Goal: Information Seeking & Learning: Learn about a topic

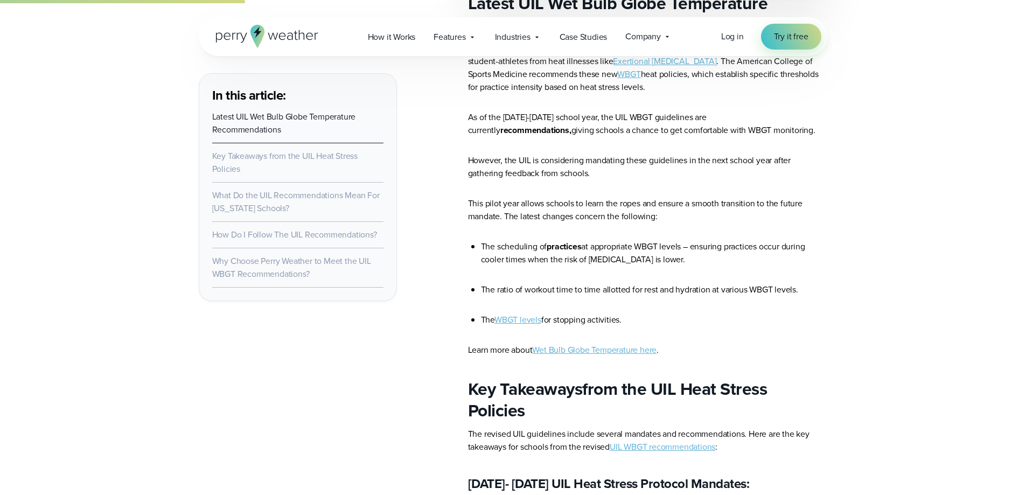
scroll to position [808, 0]
click at [521, 320] on link "WBGT levels" at bounding box center [517, 320] width 47 height 12
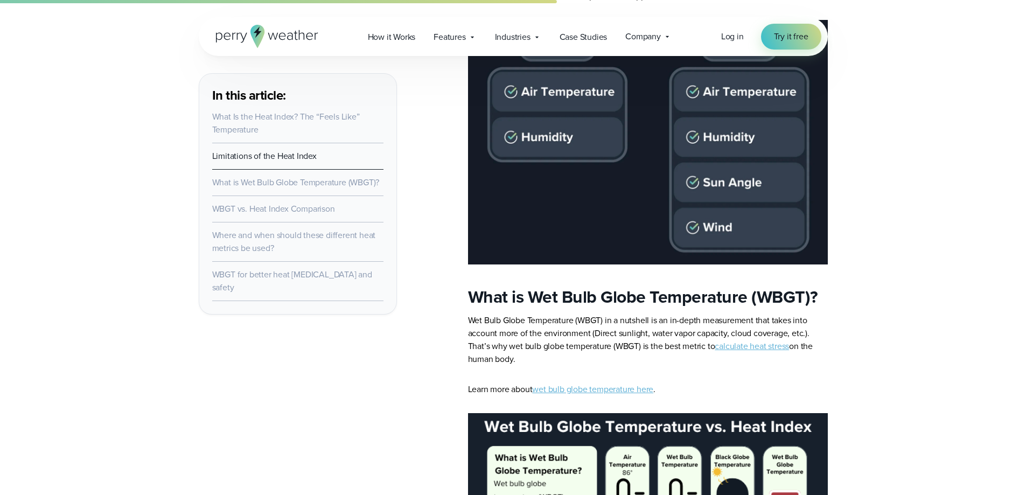
scroll to position [1292, 0]
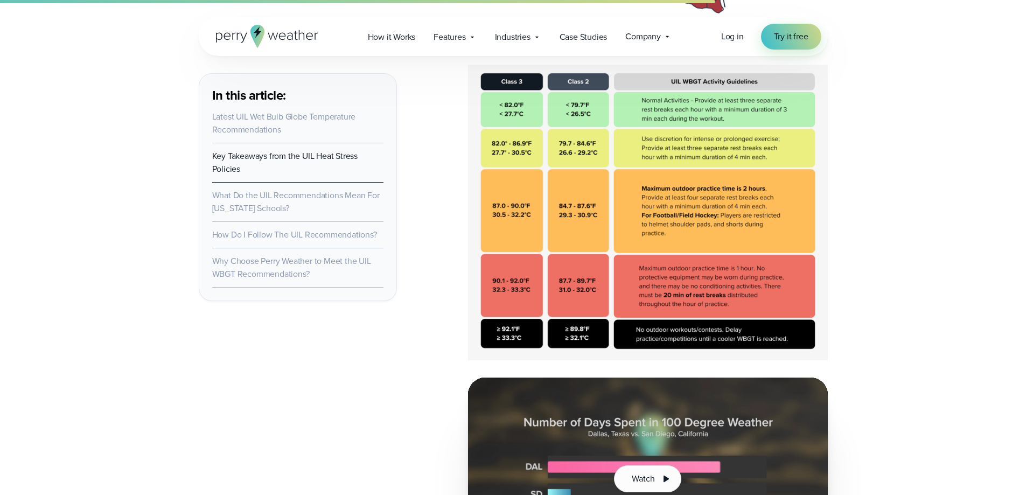
scroll to position [2046, 0]
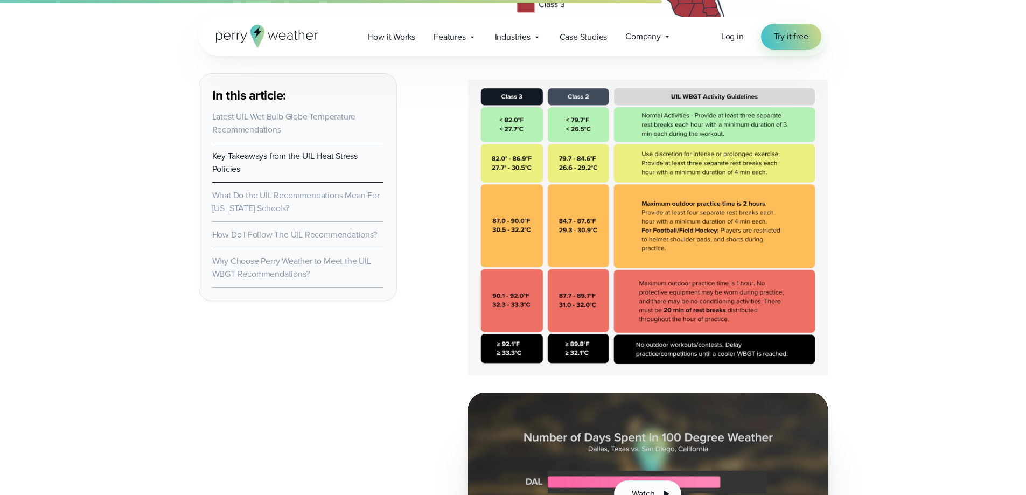
click at [709, 233] on img at bounding box center [648, 228] width 360 height 296
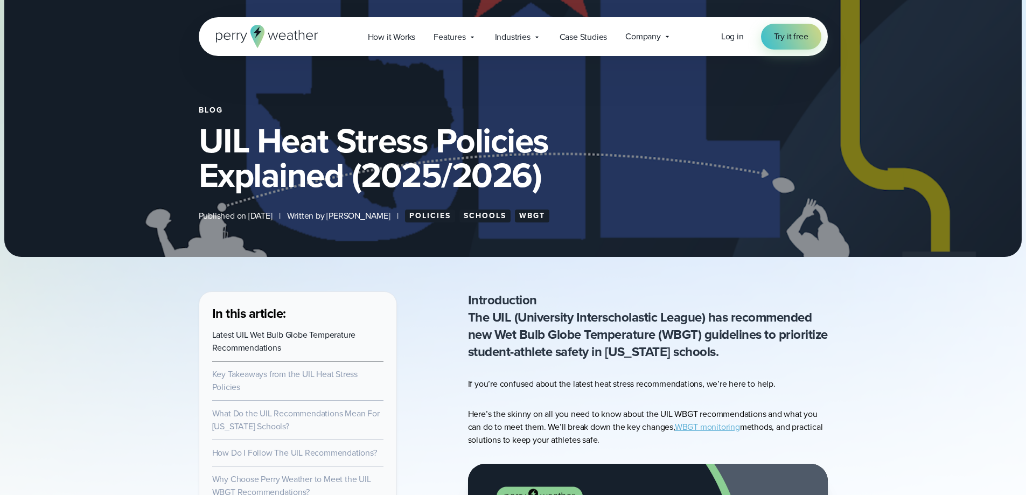
scroll to position [269, 0]
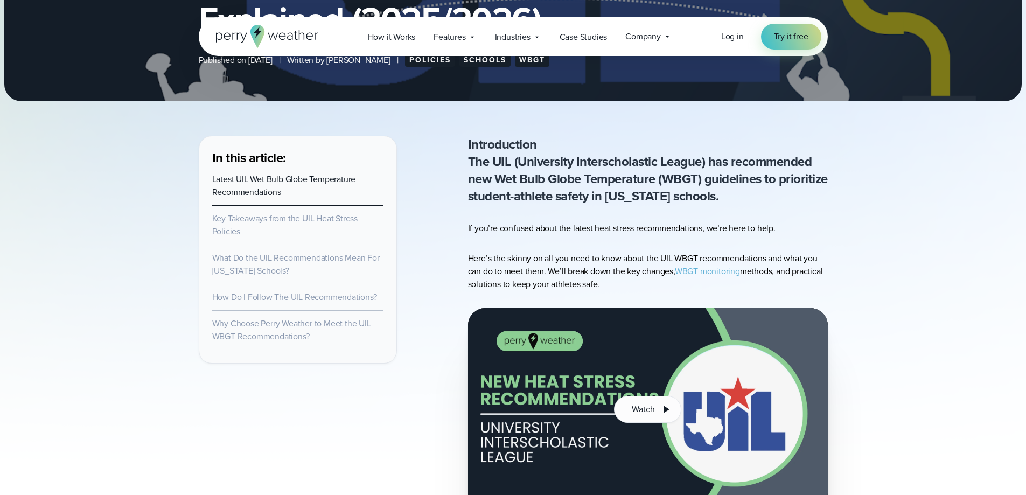
click at [716, 271] on link "WBGT monitoring" at bounding box center [707, 271] width 65 height 12
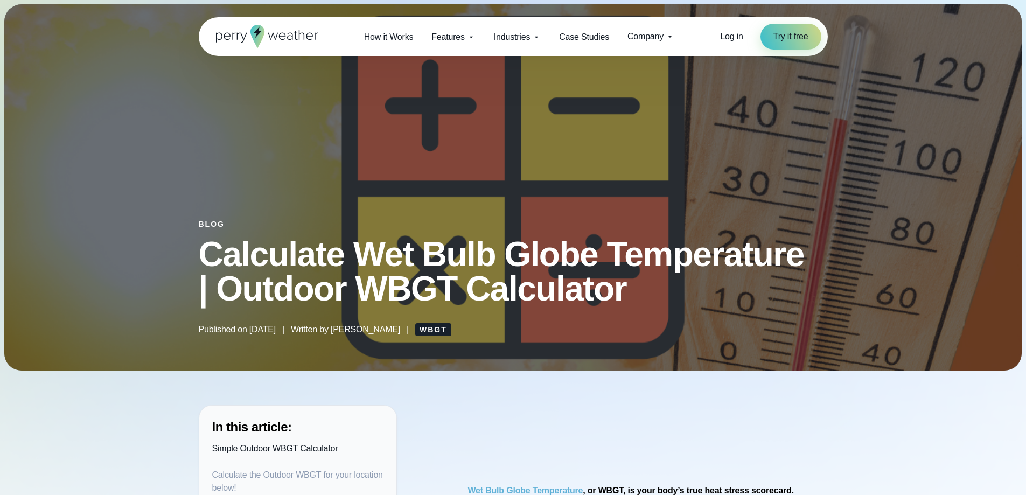
select select "***"
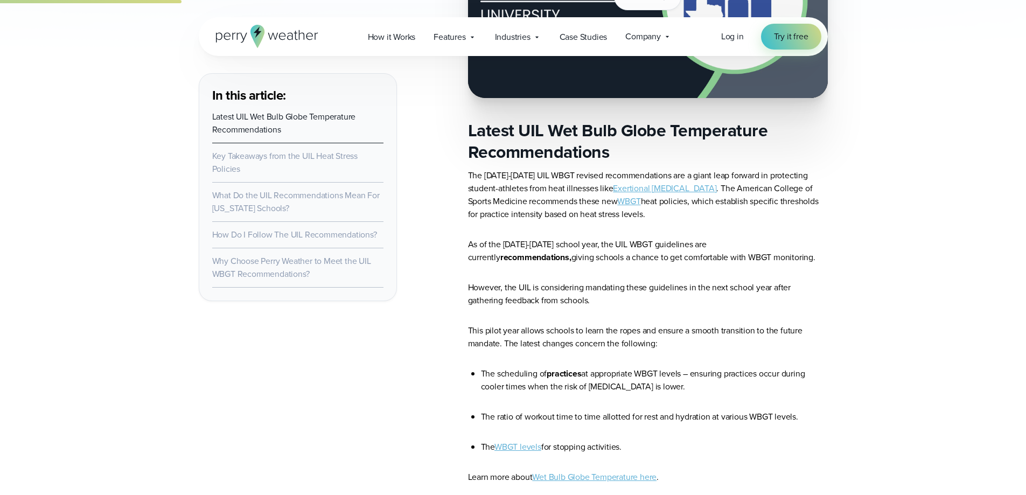
scroll to position [700, 0]
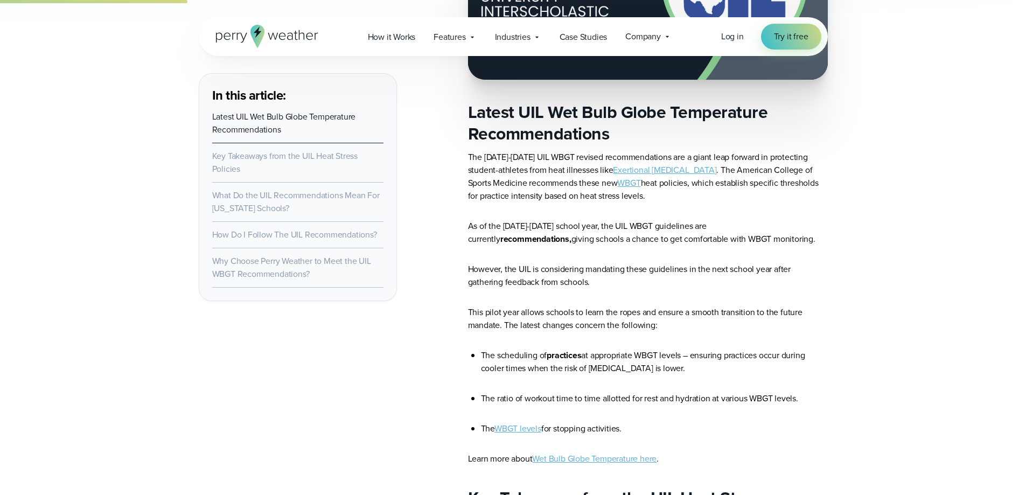
click at [617, 184] on link "WBGT" at bounding box center [628, 183] width 23 height 12
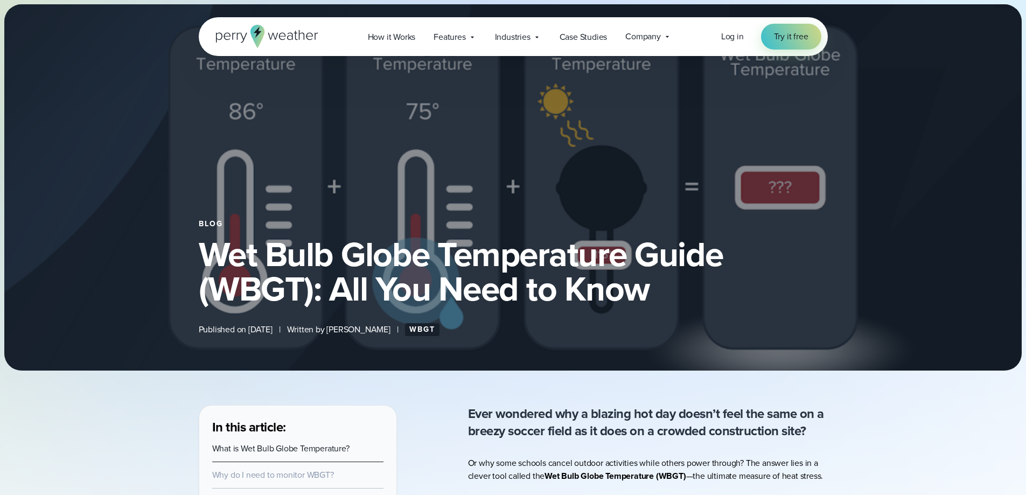
select select "***"
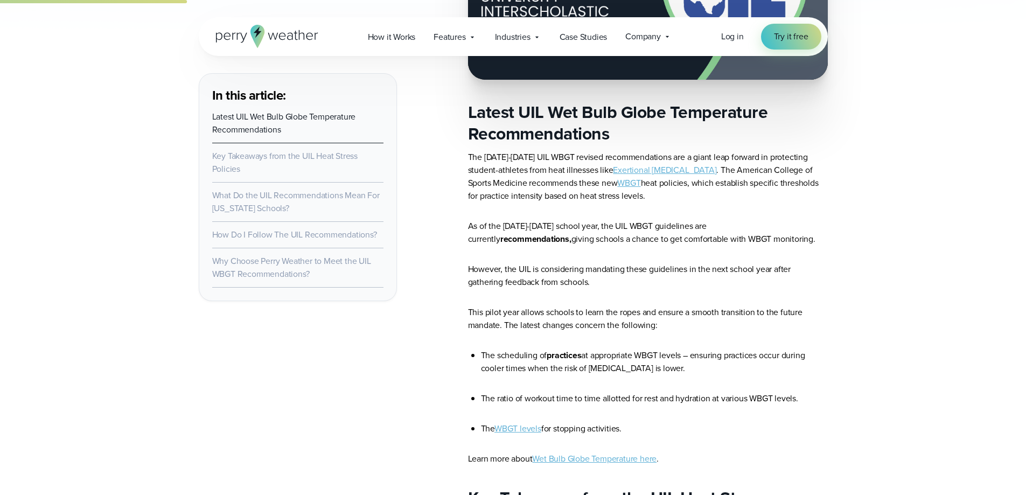
scroll to position [431, 0]
